Goal: Transaction & Acquisition: Purchase product/service

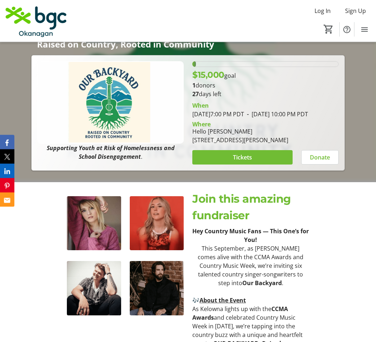
scroll to position [241, 0]
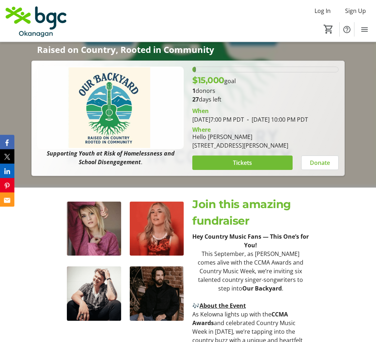
click at [253, 172] on span at bounding box center [242, 162] width 100 height 17
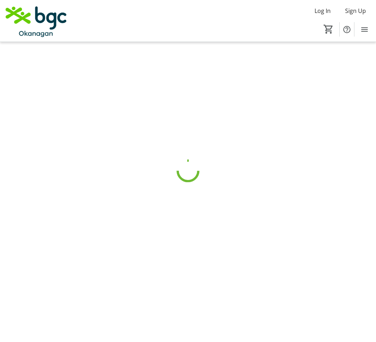
scroll to position [11, 0]
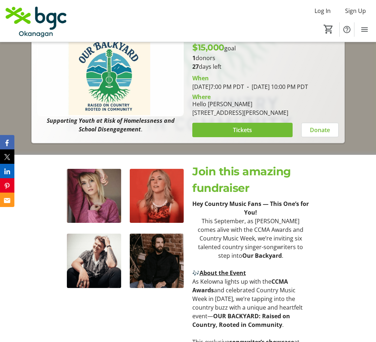
scroll to position [259, 0]
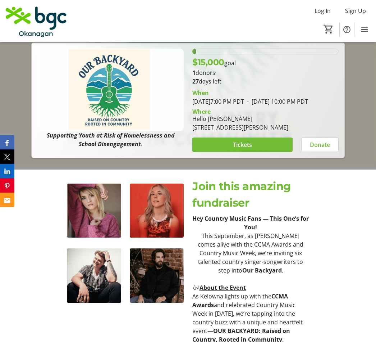
click at [319, 153] on span at bounding box center [320, 144] width 37 height 17
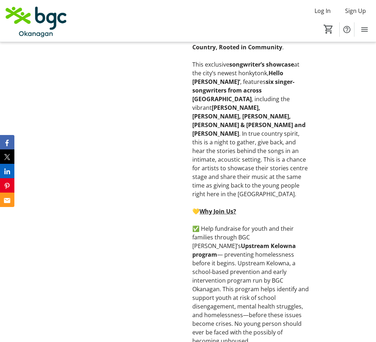
scroll to position [551, 0]
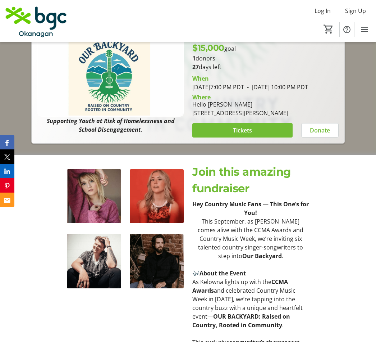
scroll to position [243, 0]
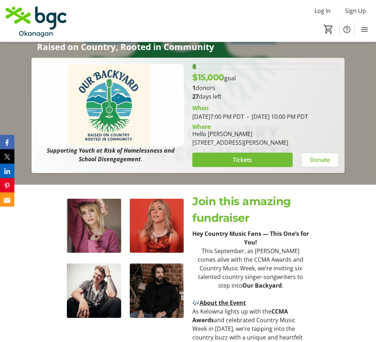
click at [246, 164] on span "Tickets" at bounding box center [242, 160] width 19 height 9
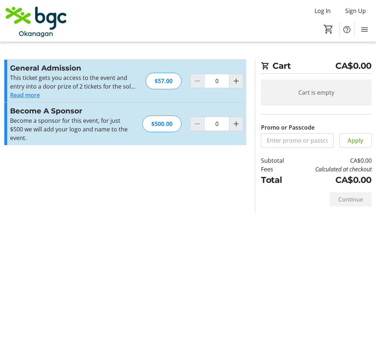
click at [34, 91] on button "Read more" at bounding box center [25, 95] width 30 height 9
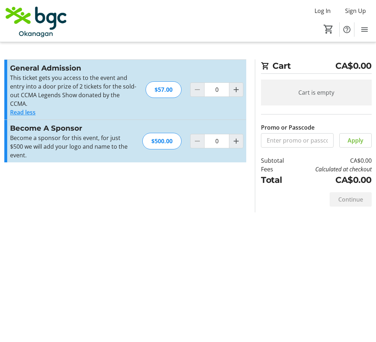
click at [35, 108] on button "Read less" at bounding box center [23, 112] width 26 height 9
